Goal: Information Seeking & Learning: Check status

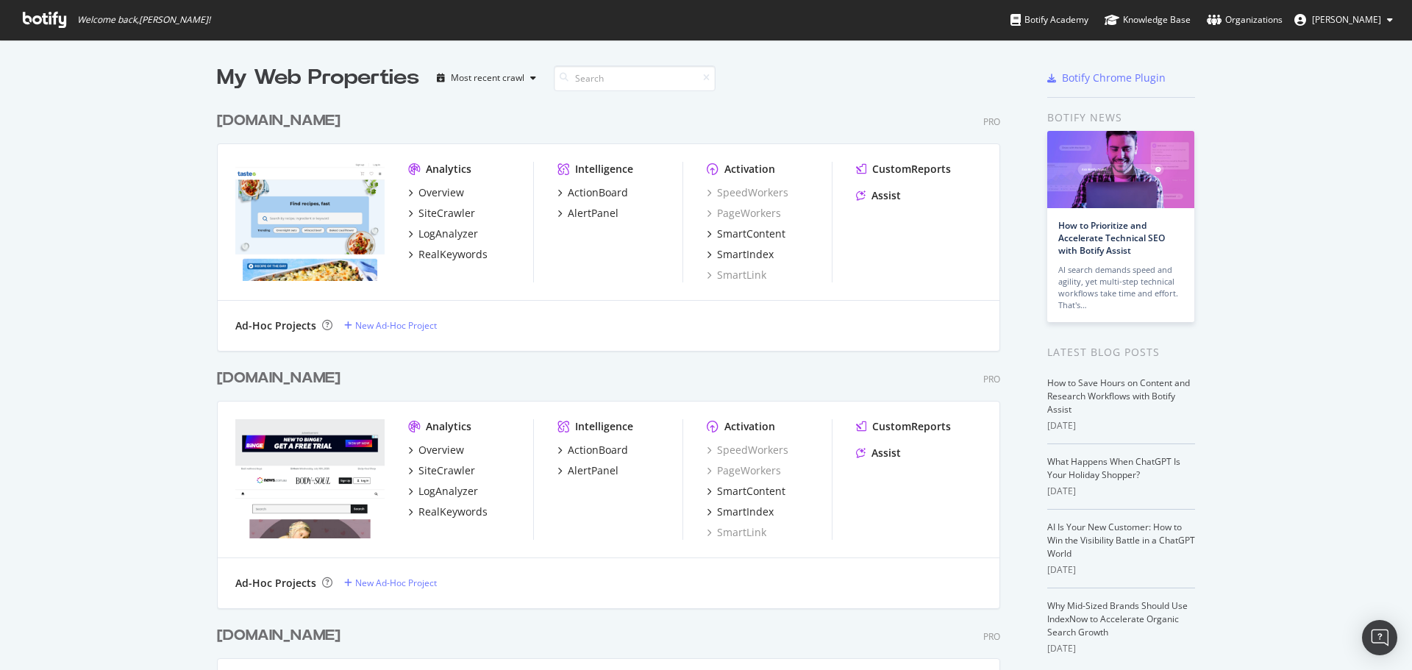
scroll to position [3577, 784]
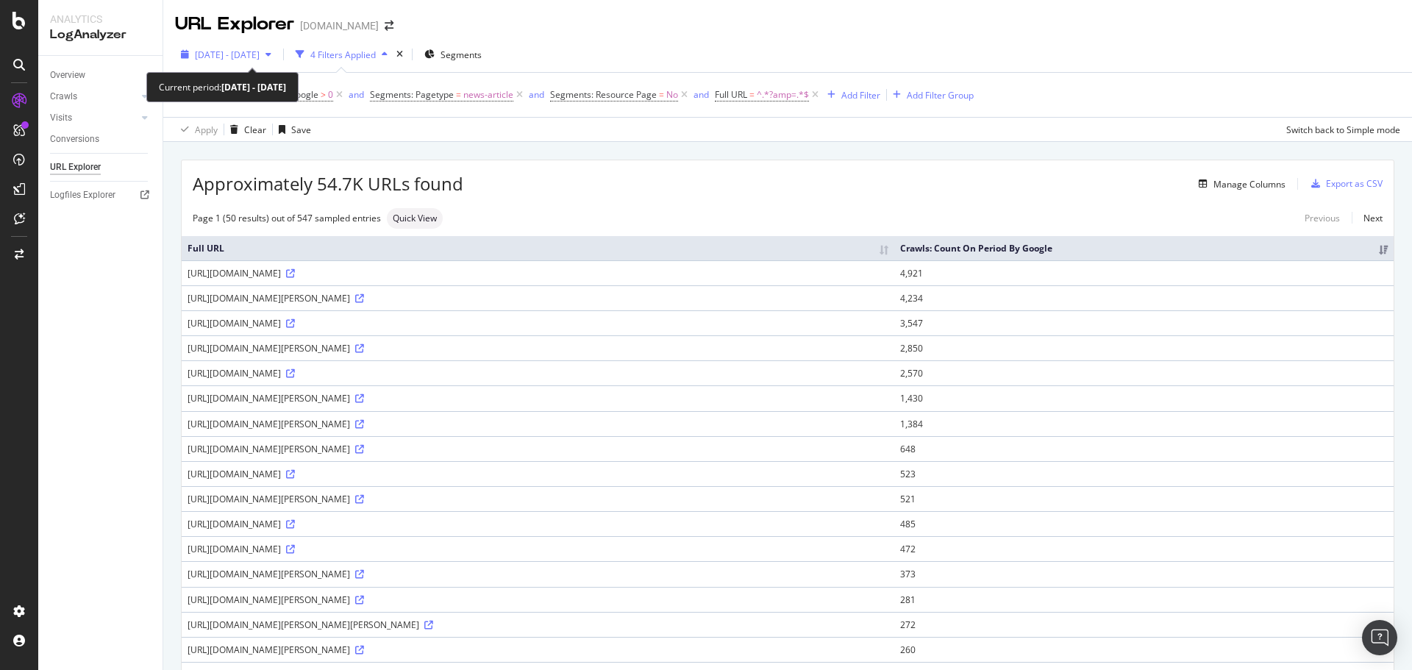
click at [260, 52] on span "[DATE] - [DATE]" at bounding box center [227, 55] width 65 height 13
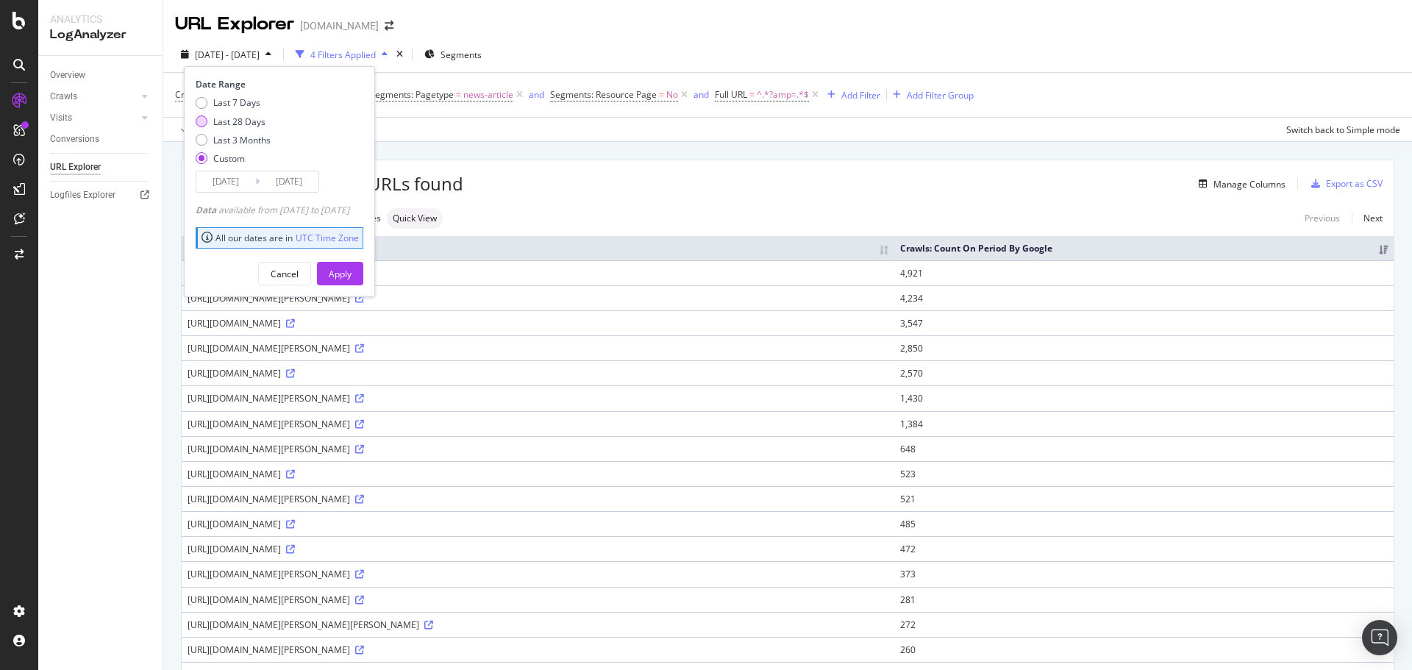
click at [242, 124] on div "Last 28 Days" at bounding box center [239, 121] width 52 height 13
type input "[DATE]"
click at [352, 273] on div "Apply" at bounding box center [340, 274] width 23 height 13
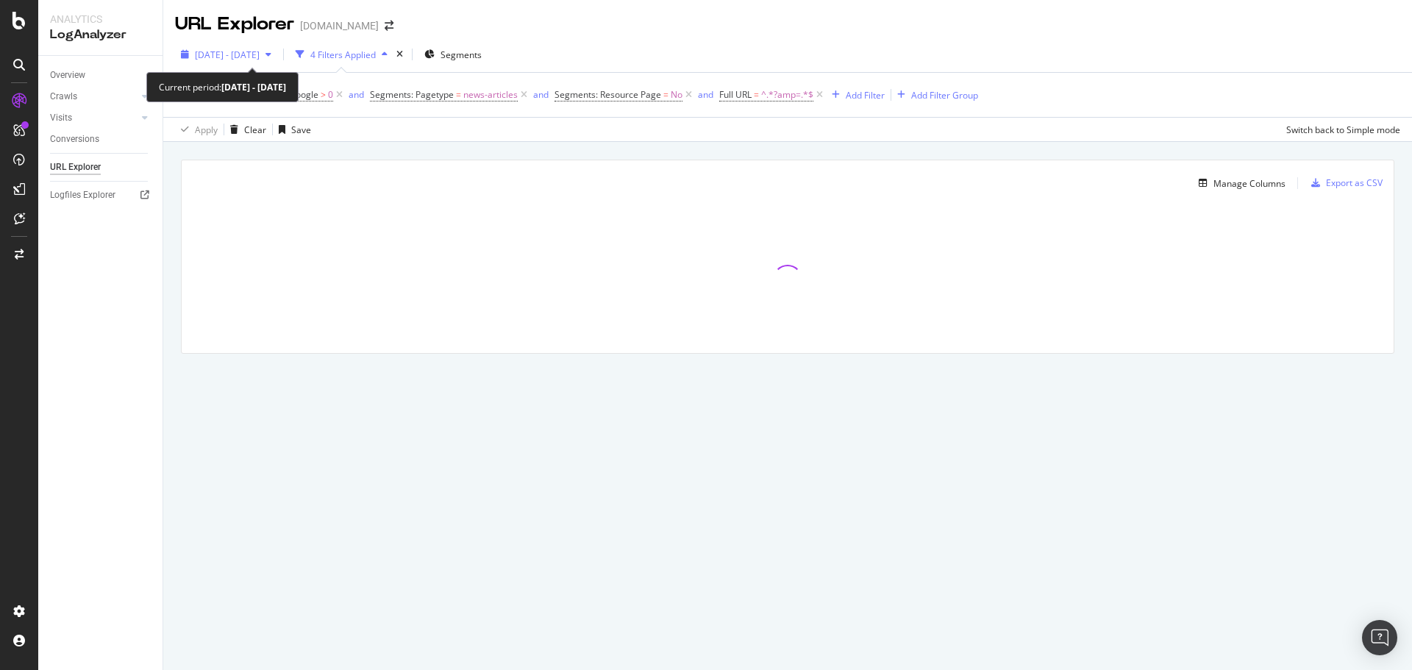
click at [260, 54] on span "[DATE] - [DATE]" at bounding box center [227, 55] width 65 height 13
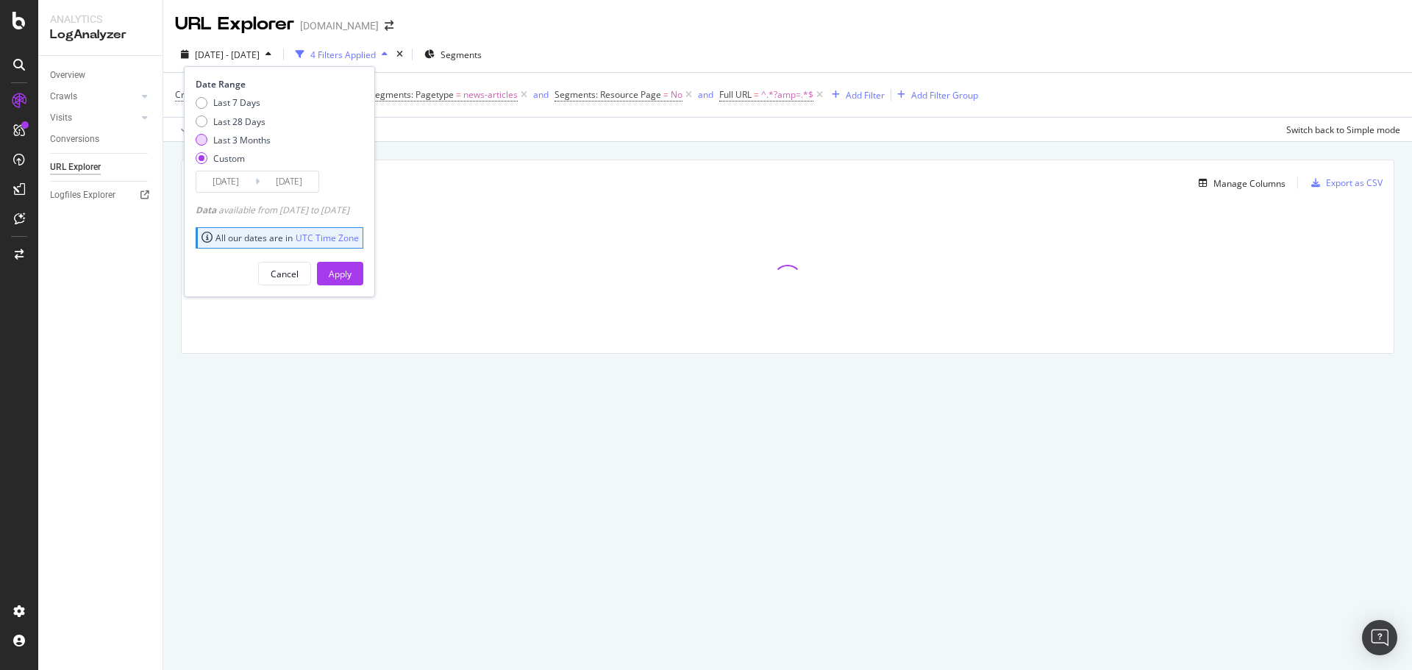
click at [238, 143] on div "Last 3 Months" at bounding box center [241, 140] width 57 height 13
type input "2025/06/09"
type input "[DATE]"
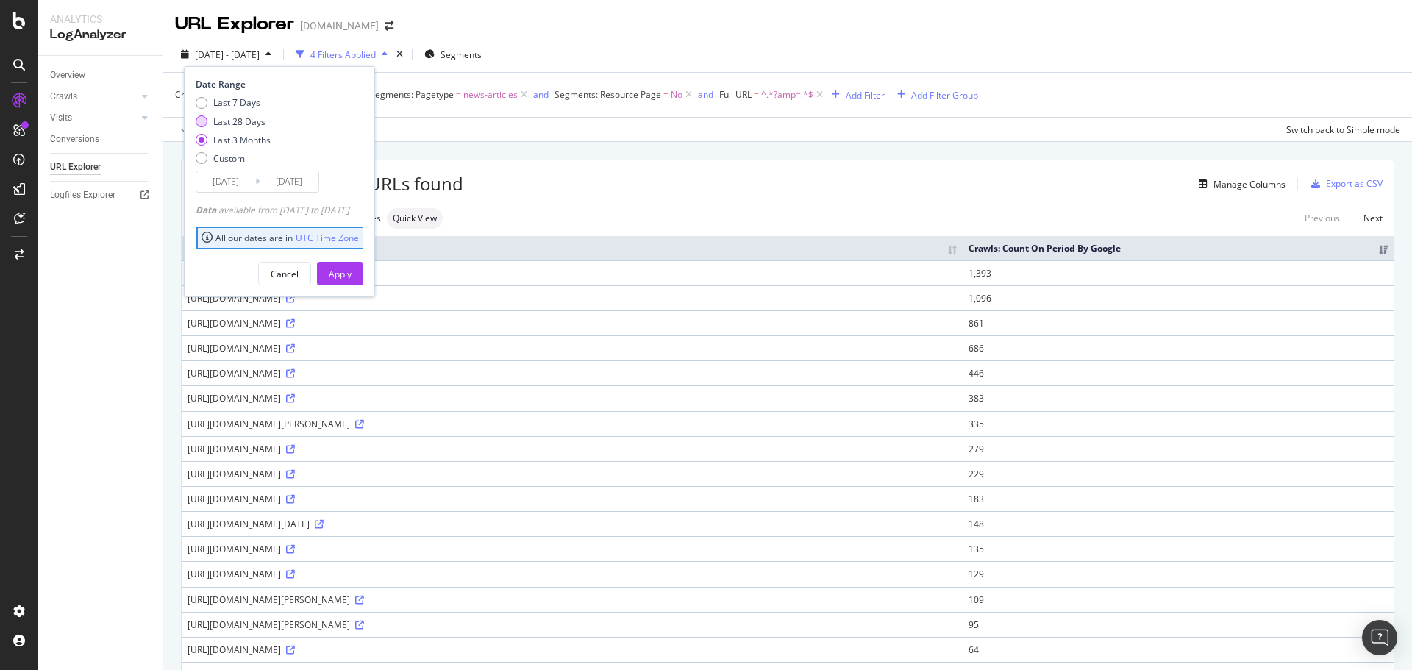
click at [233, 121] on div "Last 28 Days" at bounding box center [239, 121] width 52 height 13
type input "[DATE]"
click at [352, 277] on div "Apply" at bounding box center [340, 274] width 23 height 13
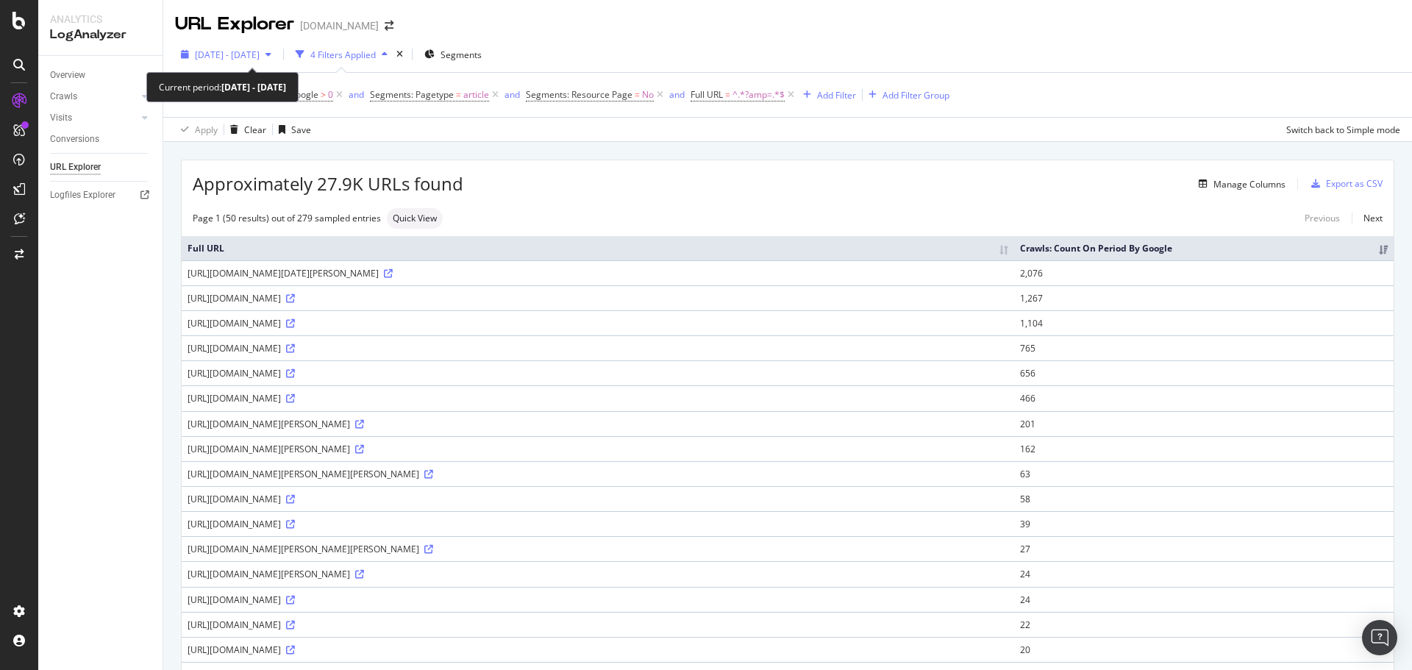
click at [260, 53] on span "[DATE] - [DATE]" at bounding box center [227, 55] width 65 height 13
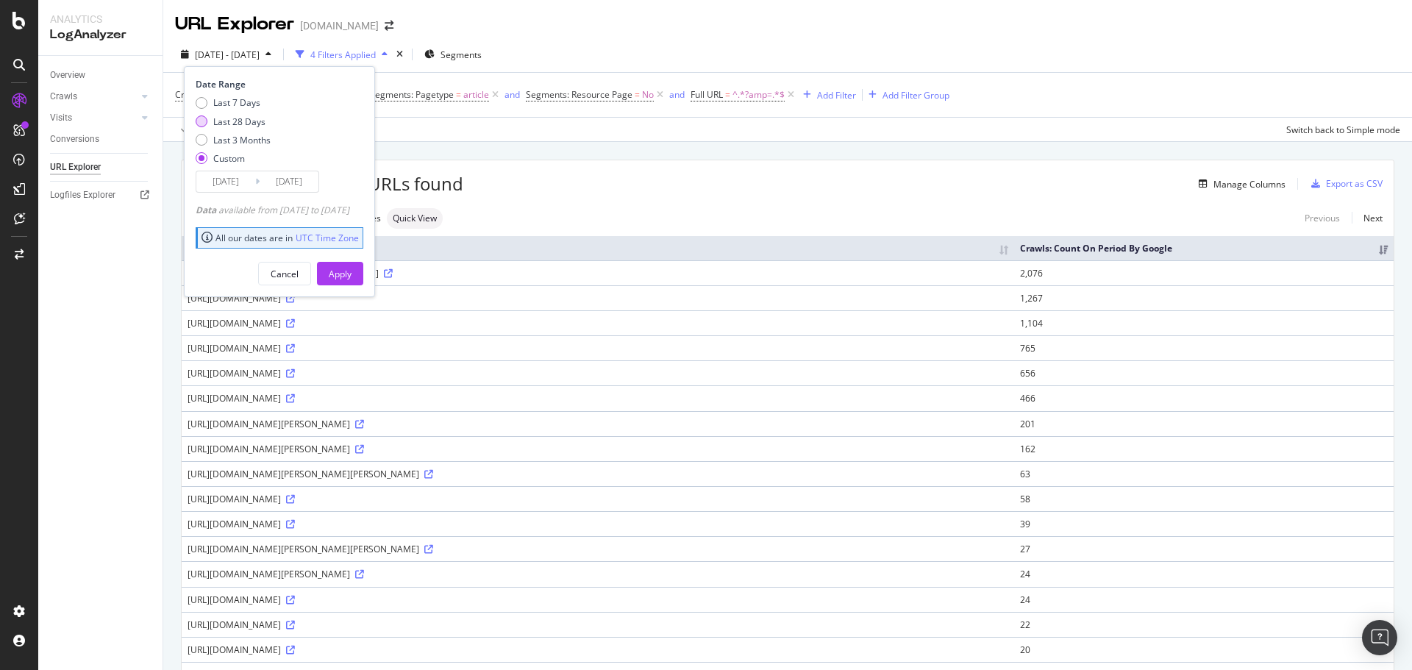
click at [229, 122] on div "Last 28 Days" at bounding box center [239, 121] width 52 height 13
type input "[DATE]"
click at [352, 271] on div "Apply" at bounding box center [340, 274] width 23 height 13
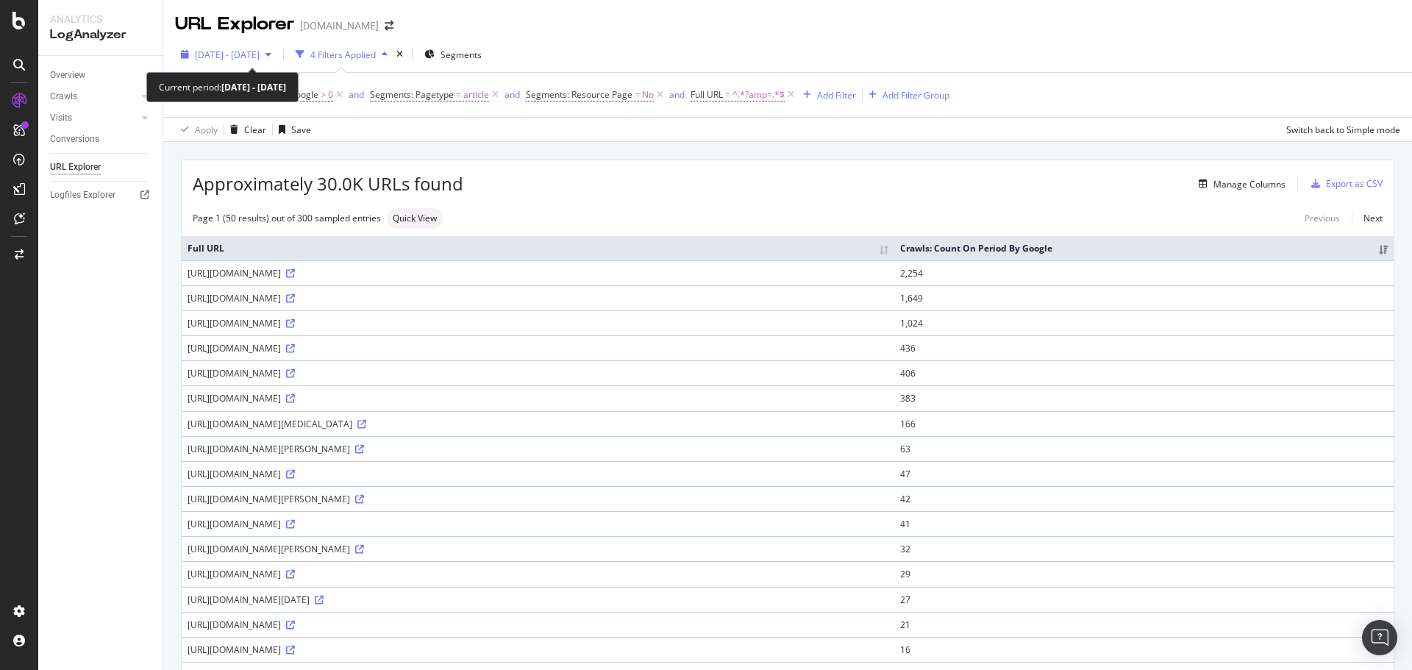
click at [260, 54] on span "[DATE] - [DATE]" at bounding box center [227, 55] width 65 height 13
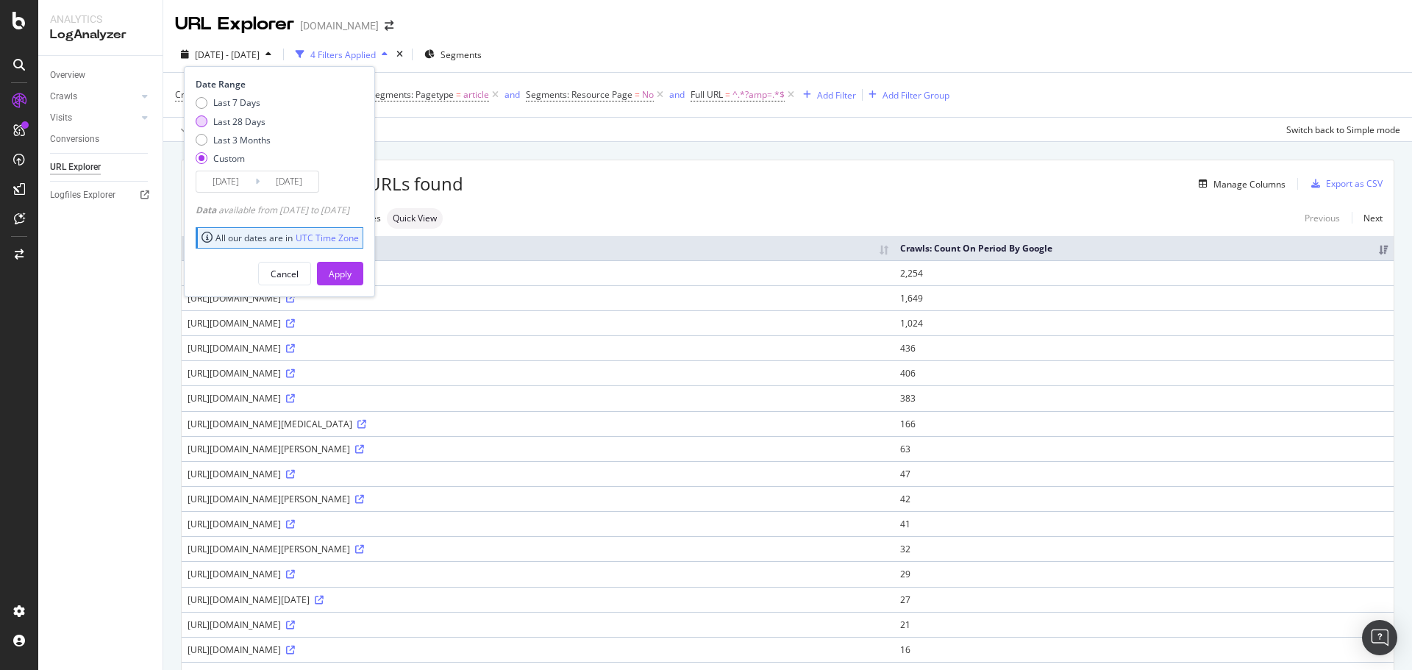
click at [253, 120] on div "Last 28 Days" at bounding box center [239, 121] width 52 height 13
type input "[DATE]"
click at [352, 269] on div "Apply" at bounding box center [340, 274] width 23 height 13
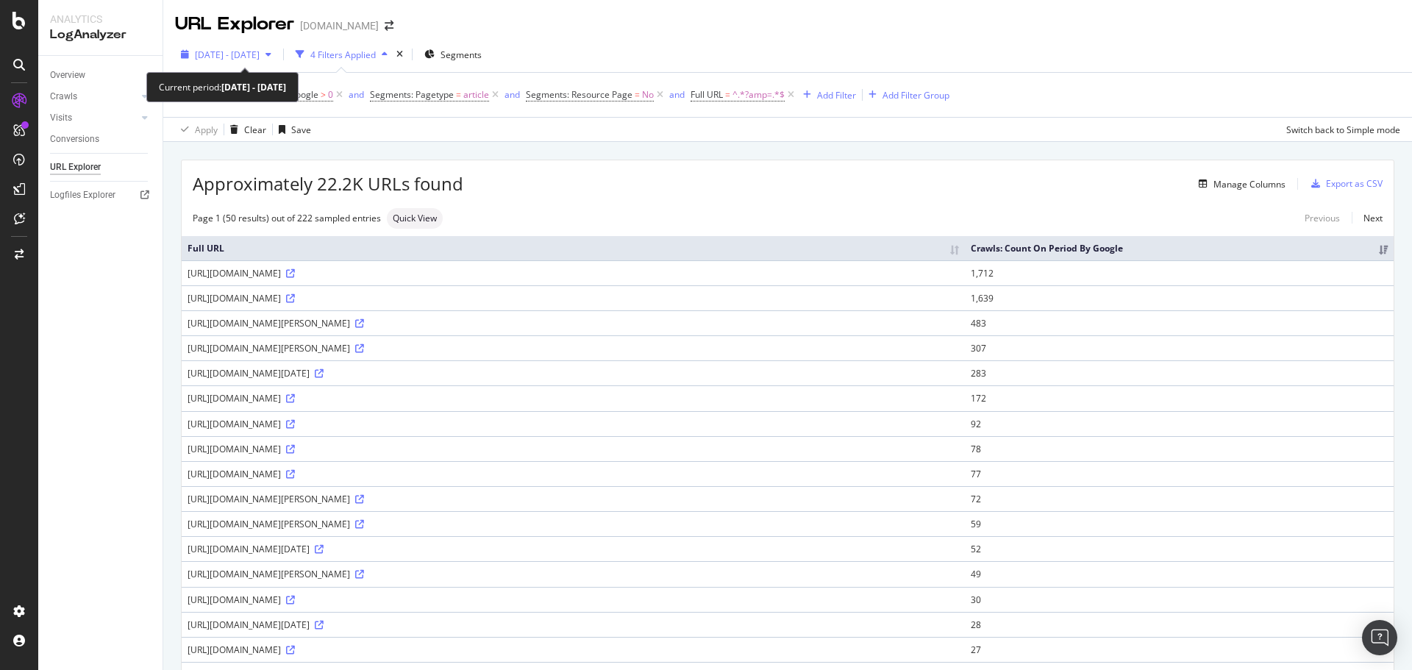
click at [260, 57] on span "[DATE] - [DATE]" at bounding box center [227, 55] width 65 height 13
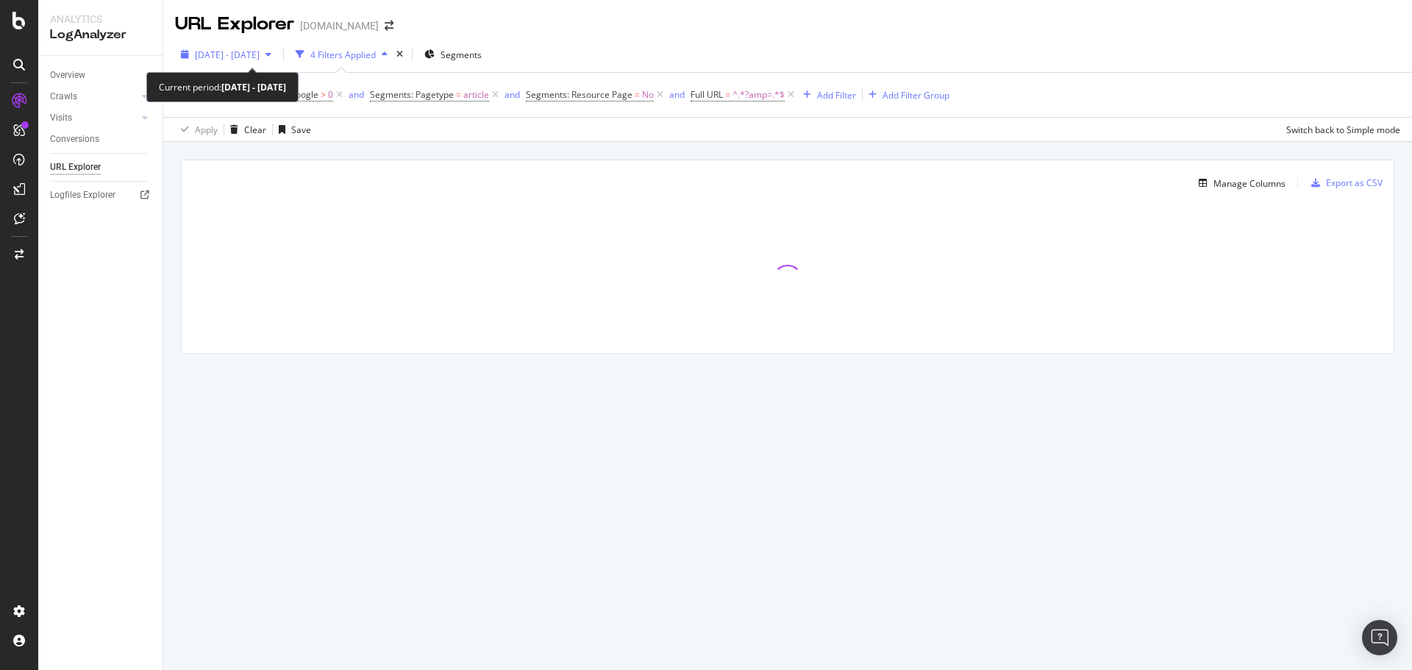
click at [260, 58] on span "[DATE] - [DATE]" at bounding box center [227, 55] width 65 height 13
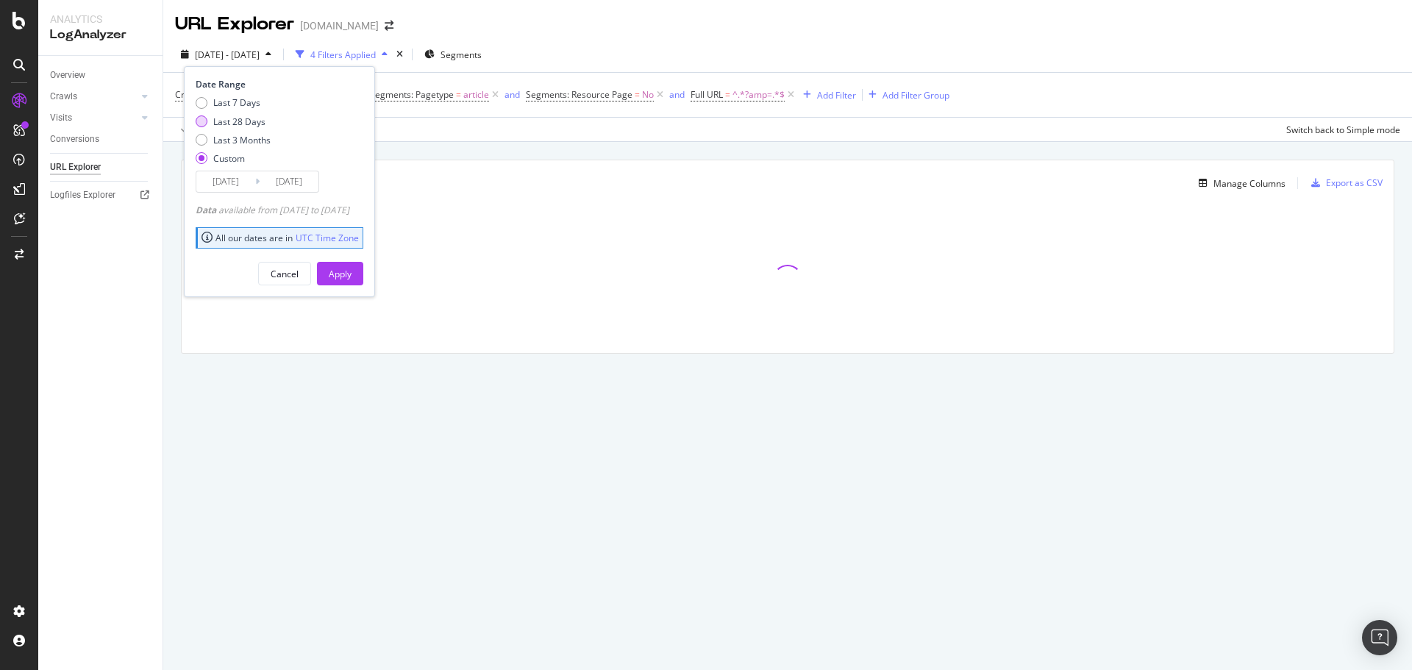
click at [230, 120] on div "Last 28 Days" at bounding box center [239, 121] width 52 height 13
type input "[DATE]"
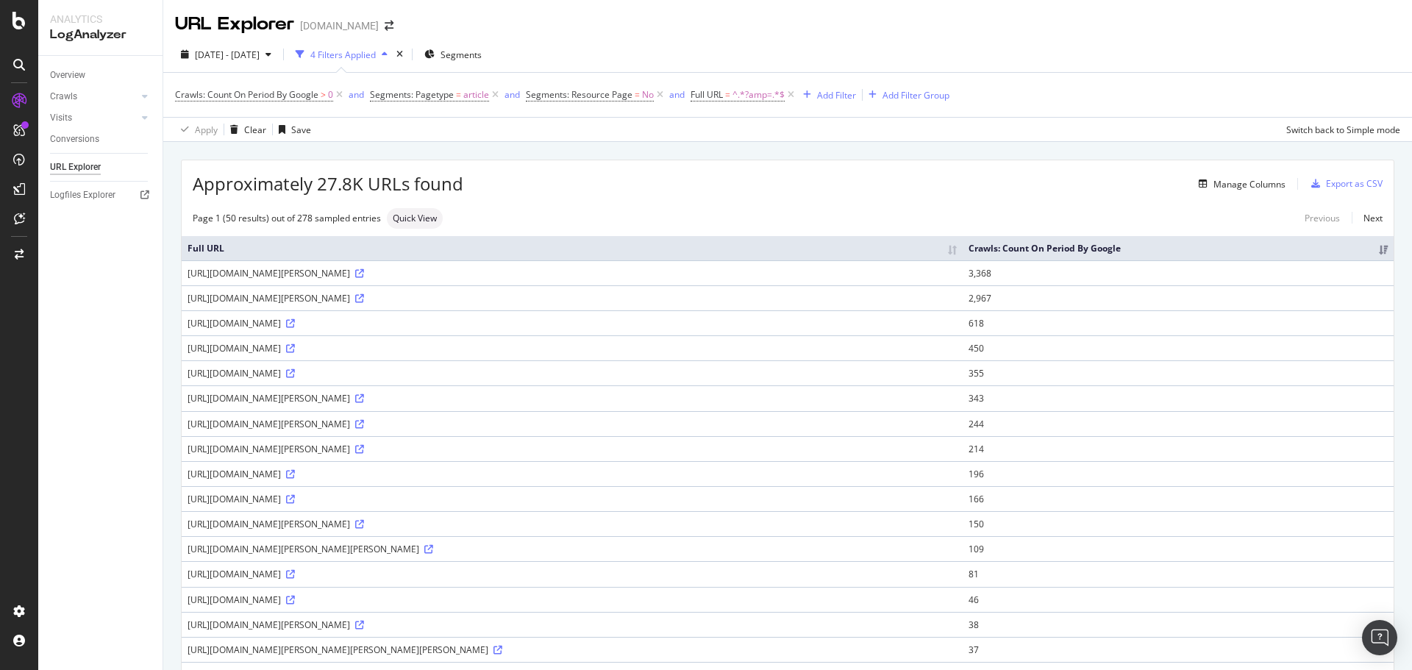
click at [1034, 107] on div "Crawls: Count On Period By Google > 0 and Segments: Pagetype = article and Segm…" at bounding box center [788, 95] width 1226 height 44
click at [250, 53] on span "[DATE] - [DATE]" at bounding box center [227, 55] width 65 height 13
click at [486, 135] on div "Apply Clear Save Switch back to Simple mode" at bounding box center [787, 129] width 1249 height 24
click at [260, 58] on span "[DATE] - [DATE]" at bounding box center [227, 55] width 65 height 13
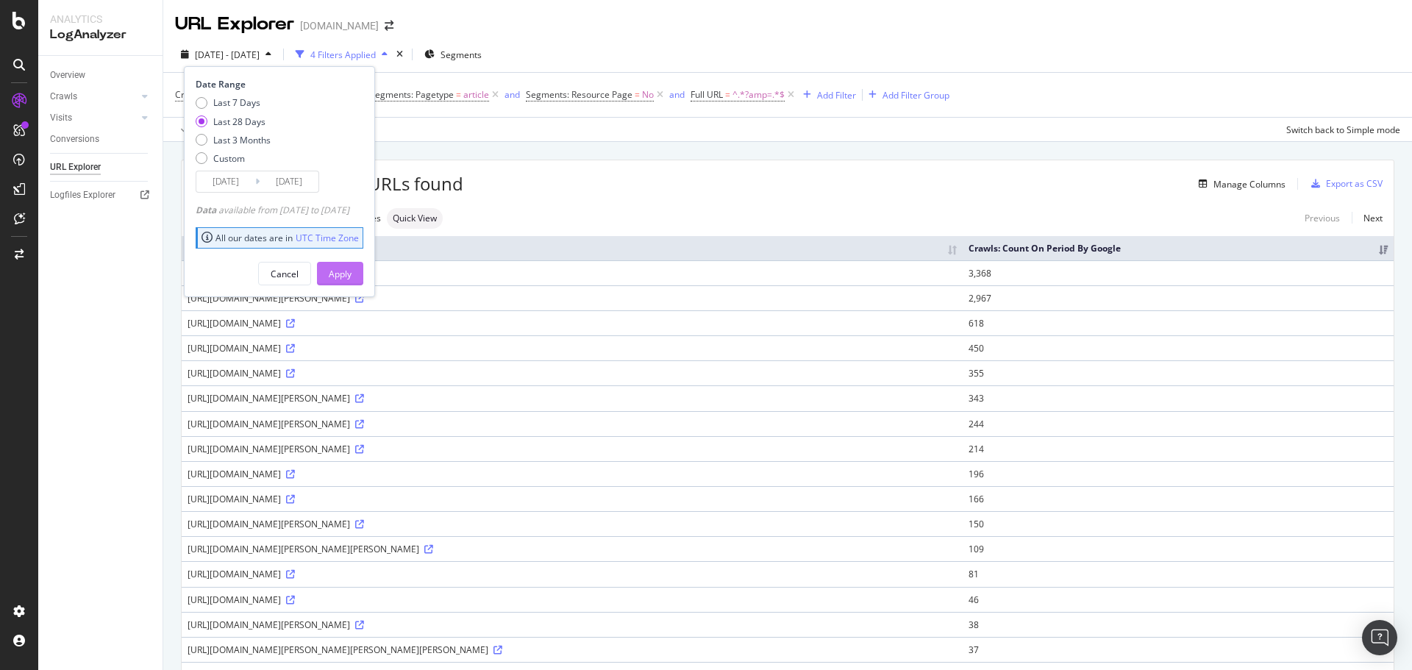
click at [352, 273] on div "Apply" at bounding box center [340, 274] width 23 height 13
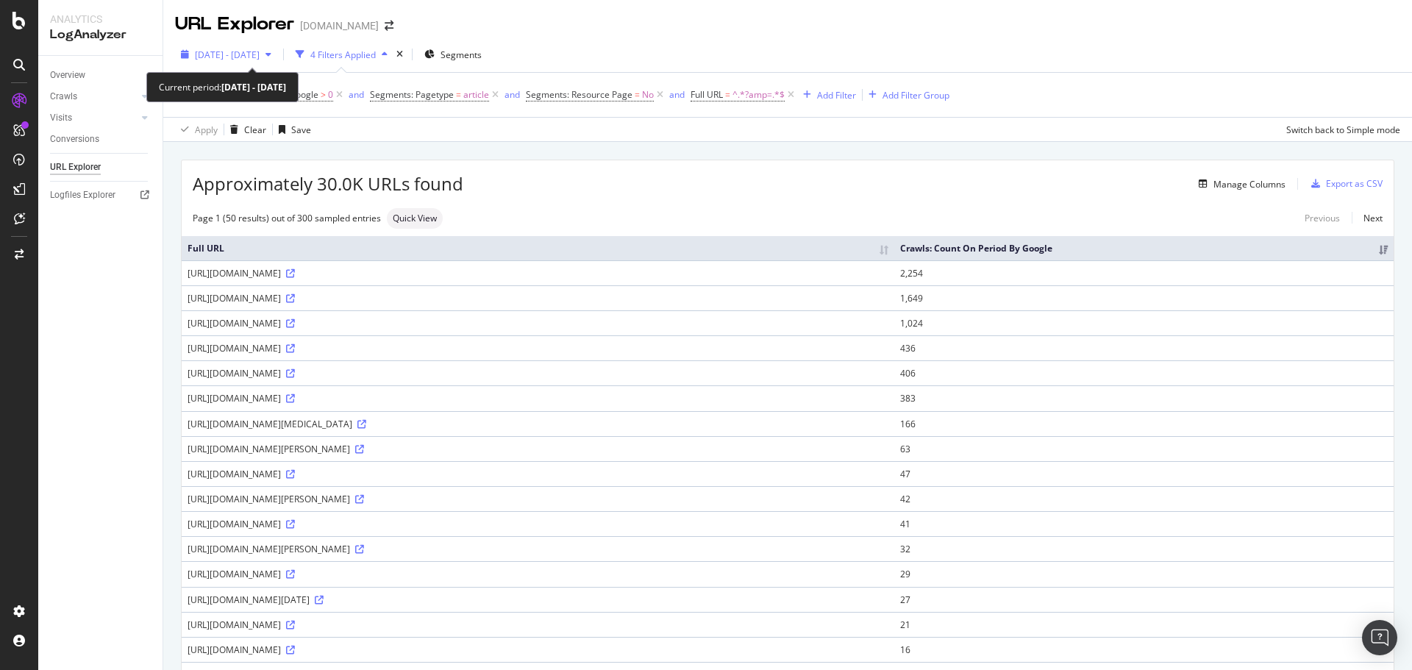
click at [260, 60] on span "[DATE] - [DATE]" at bounding box center [227, 55] width 65 height 13
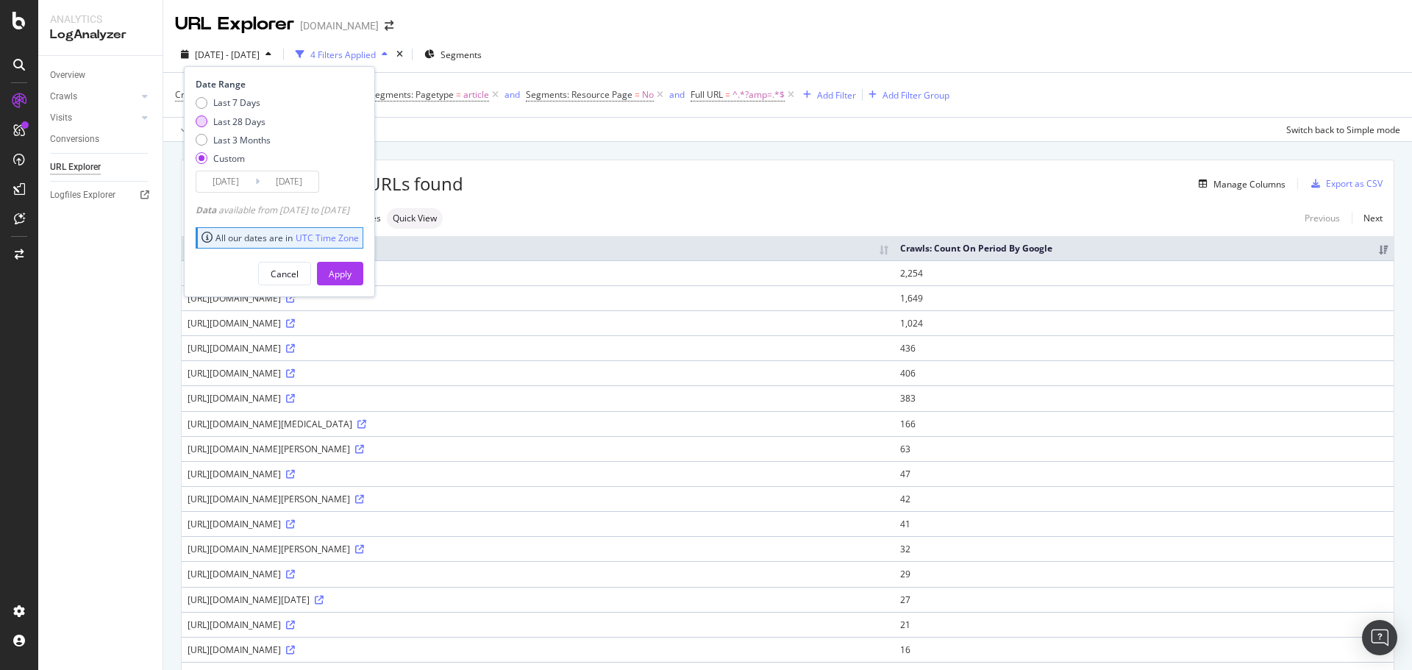
click at [252, 117] on div "Last 28 Days" at bounding box center [239, 121] width 52 height 13
type input "[DATE]"
click at [352, 274] on div "Apply" at bounding box center [340, 274] width 23 height 13
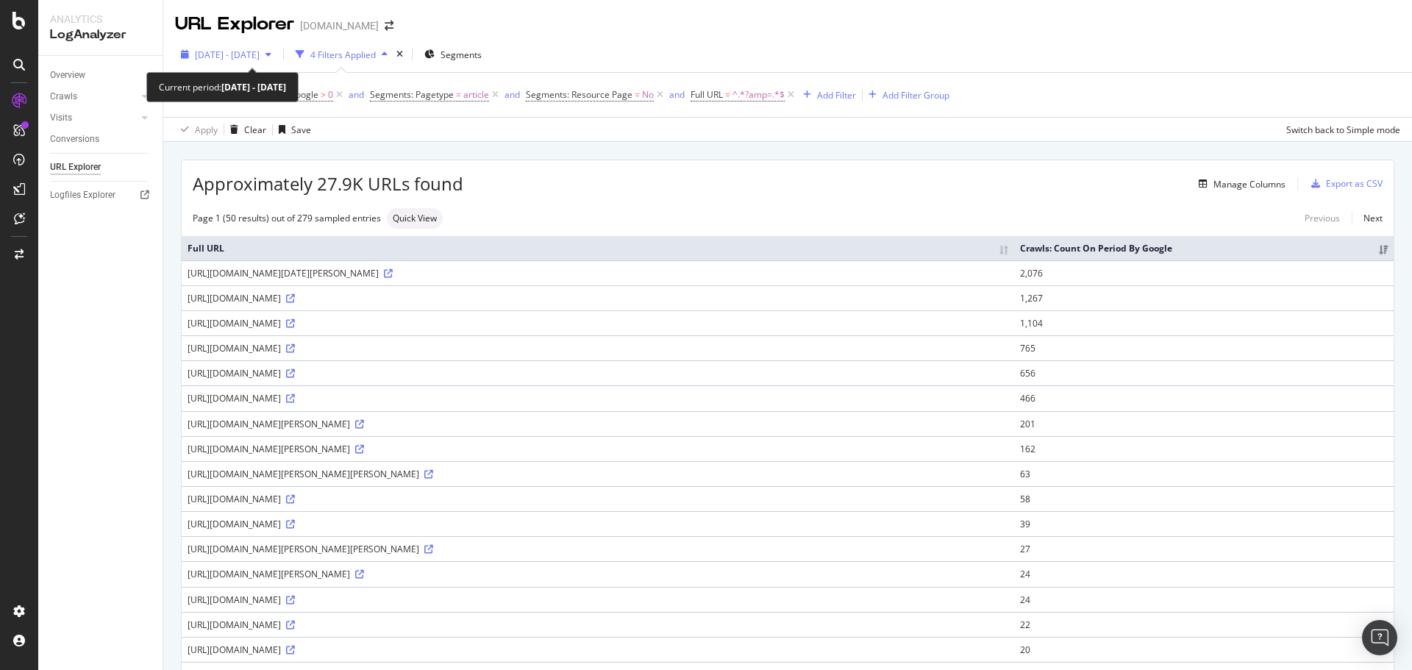
click at [260, 60] on span "[DATE] - [DATE]" at bounding box center [227, 55] width 65 height 13
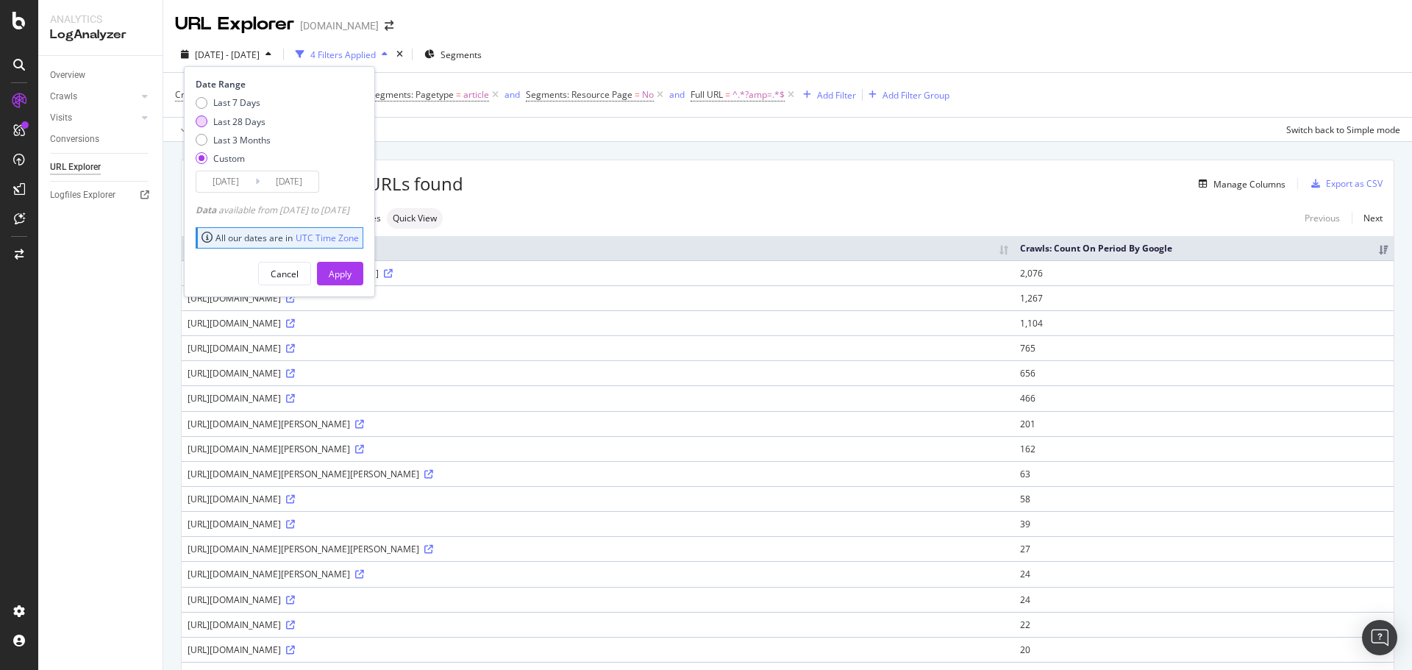
click at [251, 124] on div "Last 28 Days" at bounding box center [239, 121] width 52 height 13
type input "[DATE]"
click at [352, 273] on div "Apply" at bounding box center [340, 274] width 23 height 13
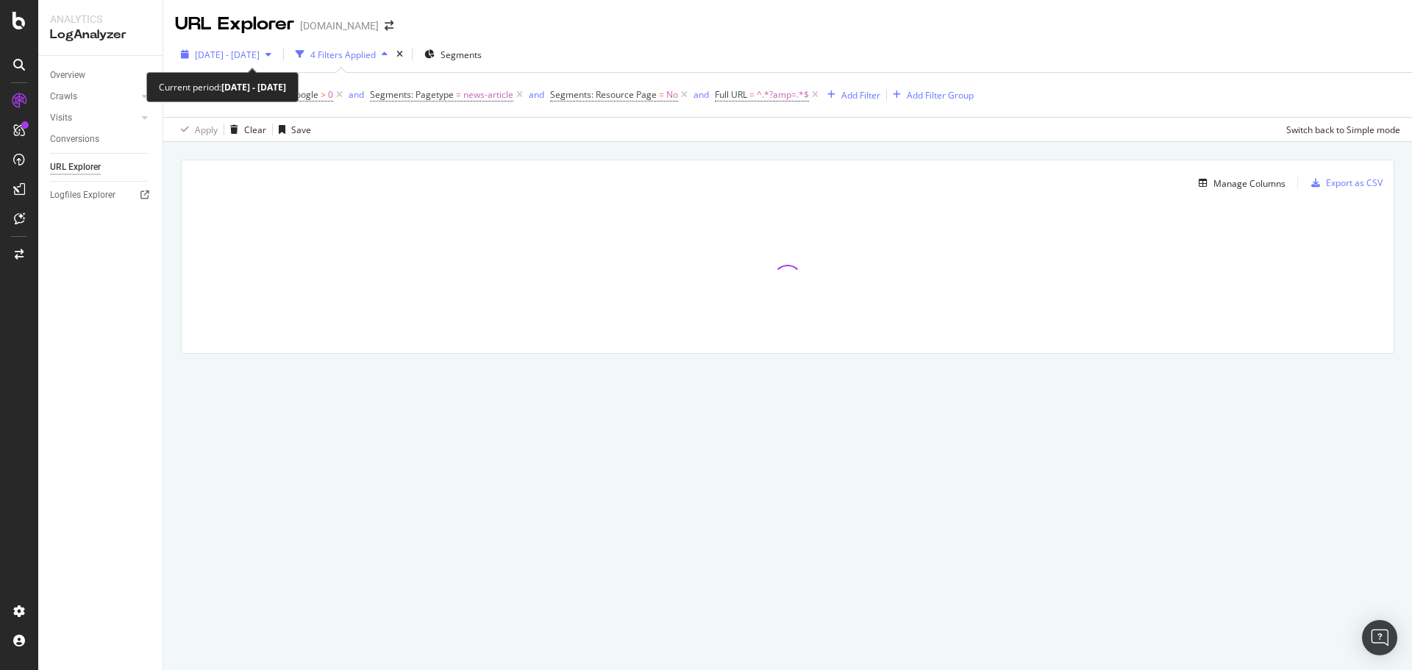
click at [277, 53] on div "button" at bounding box center [269, 54] width 18 height 9
click at [635, 53] on div "[DATE] - [DATE] 4 Filters Applied Segments" at bounding box center [787, 57] width 1249 height 29
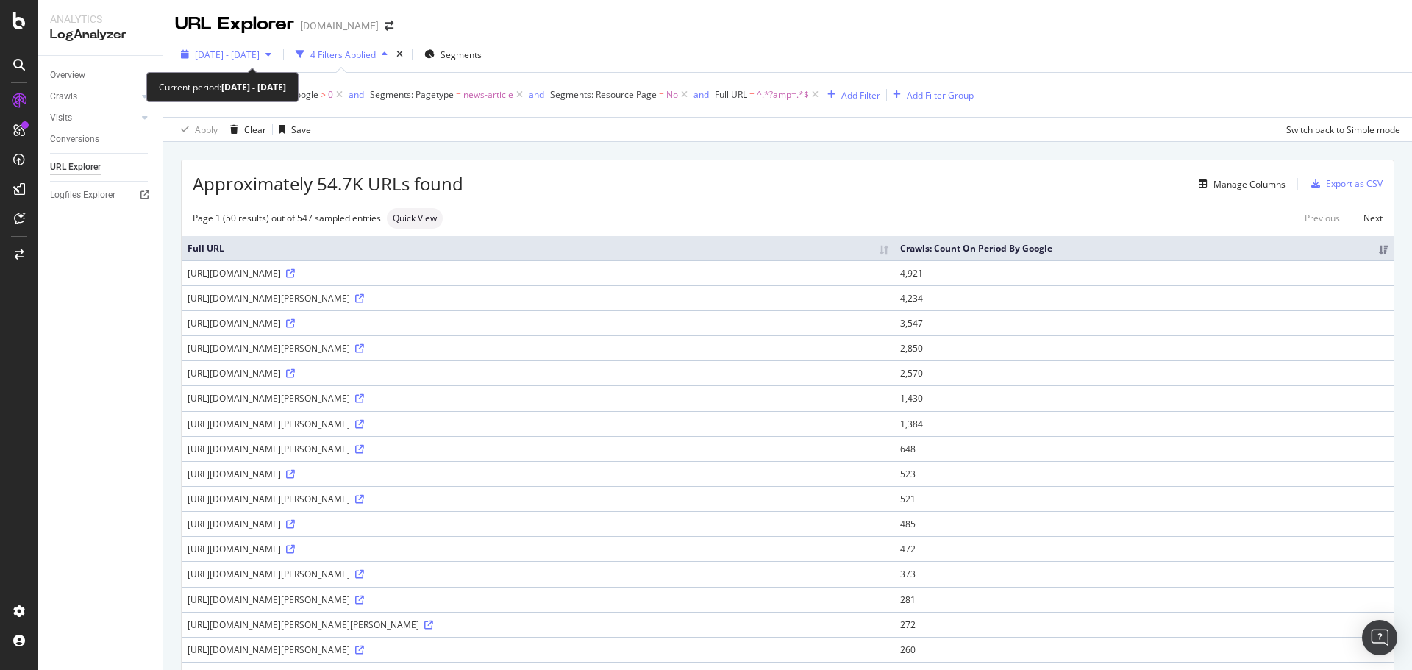
click at [260, 59] on span "[DATE] - [DATE]" at bounding box center [227, 55] width 65 height 13
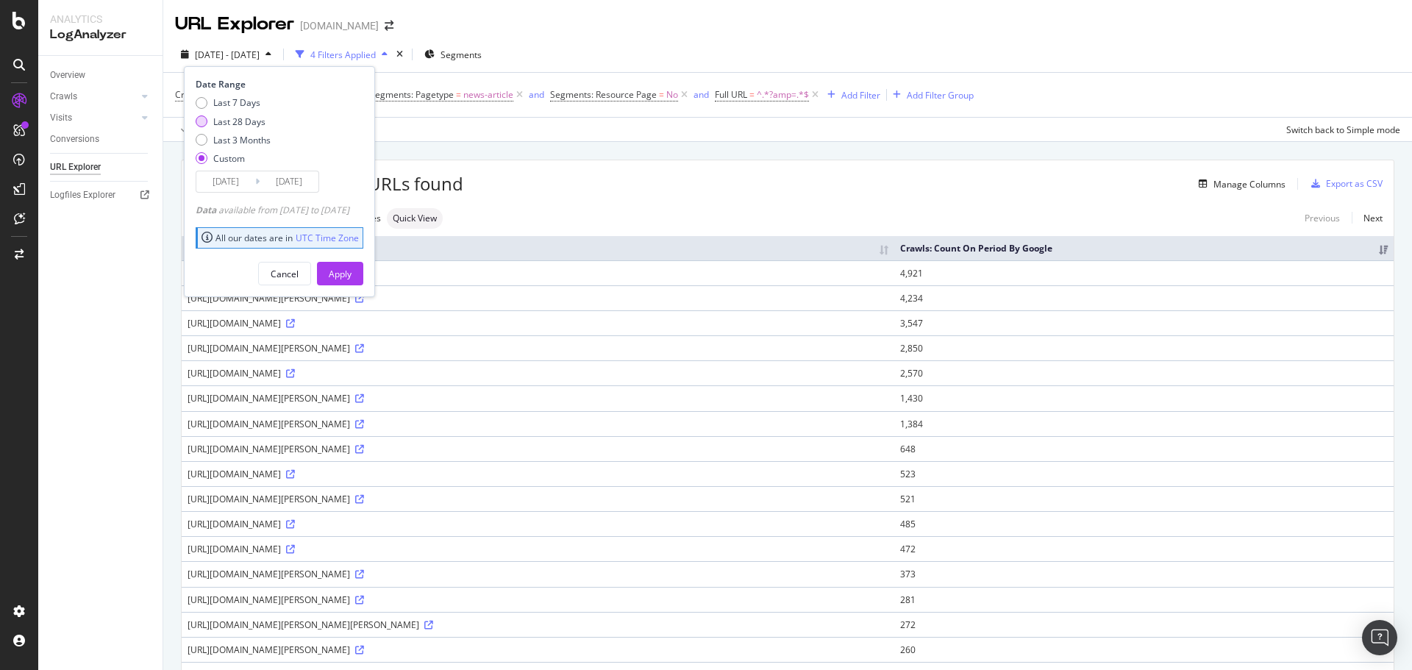
click at [249, 123] on div "Last 28 Days" at bounding box center [239, 121] width 52 height 13
type input "[DATE]"
click at [352, 272] on div "Apply" at bounding box center [340, 274] width 23 height 13
